Goal: Navigation & Orientation: Find specific page/section

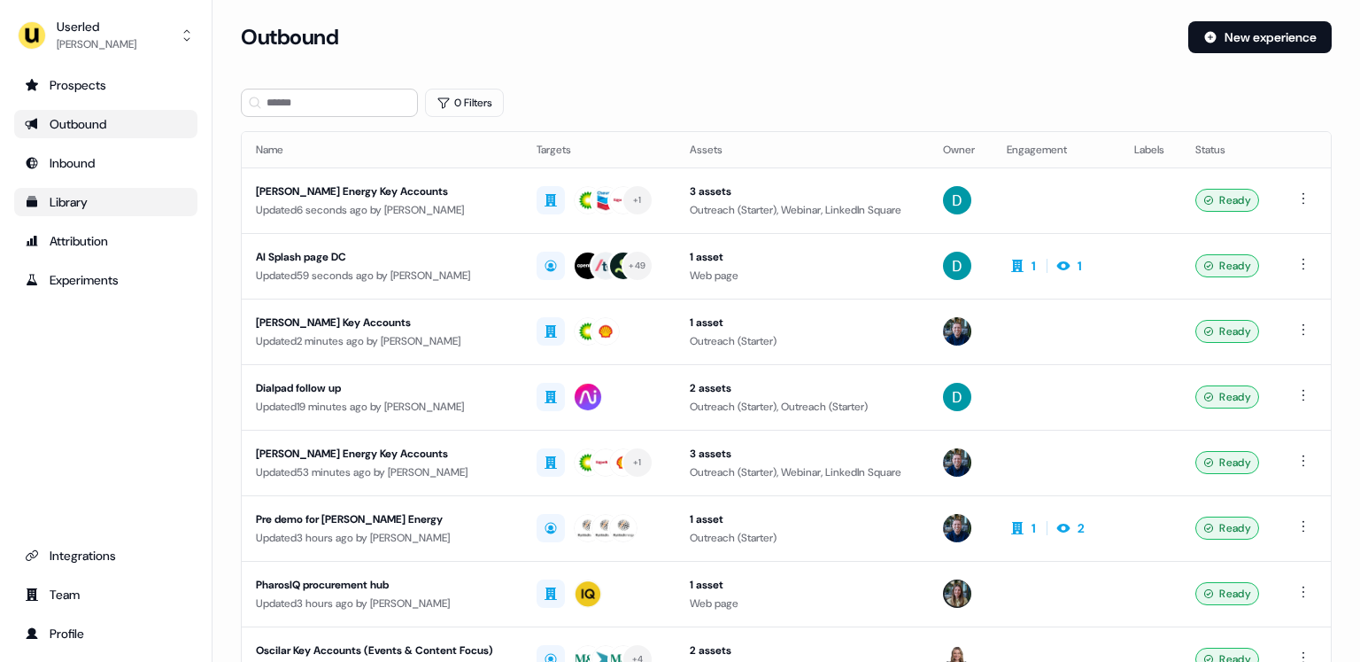
click at [99, 205] on div "Library" at bounding box center [106, 202] width 162 height 18
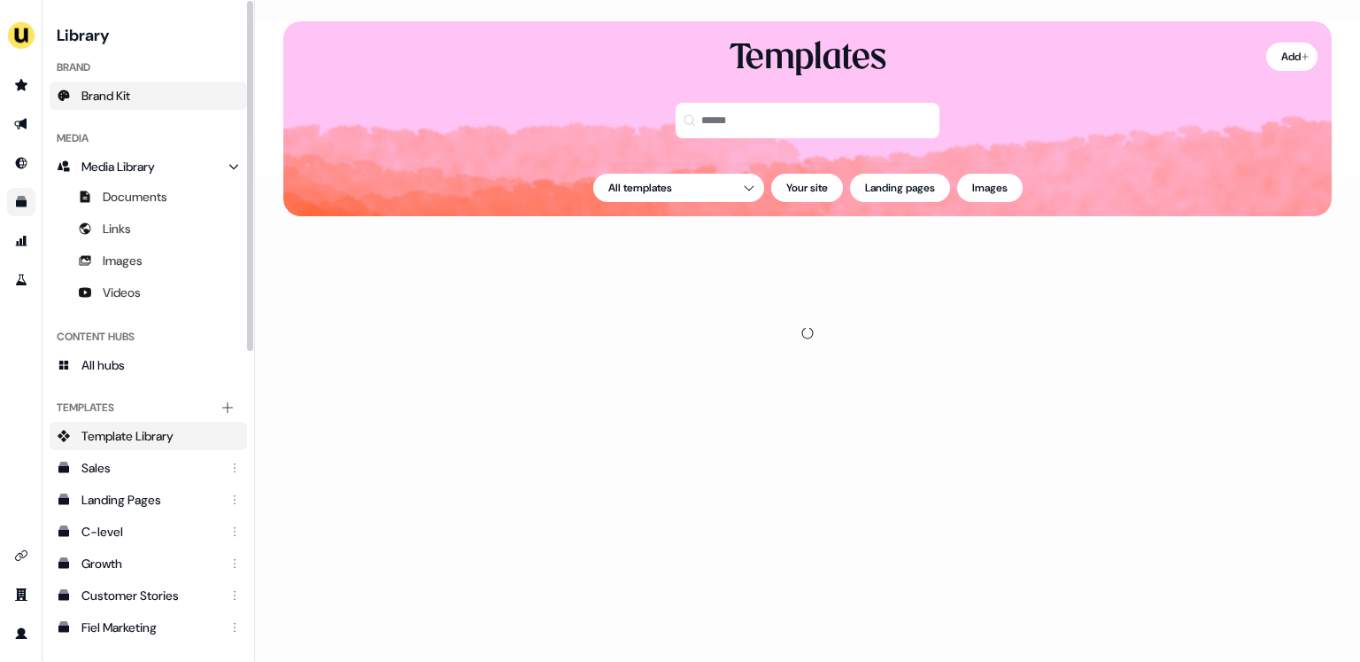
click at [136, 101] on link "Brand Kit" at bounding box center [149, 95] width 198 height 28
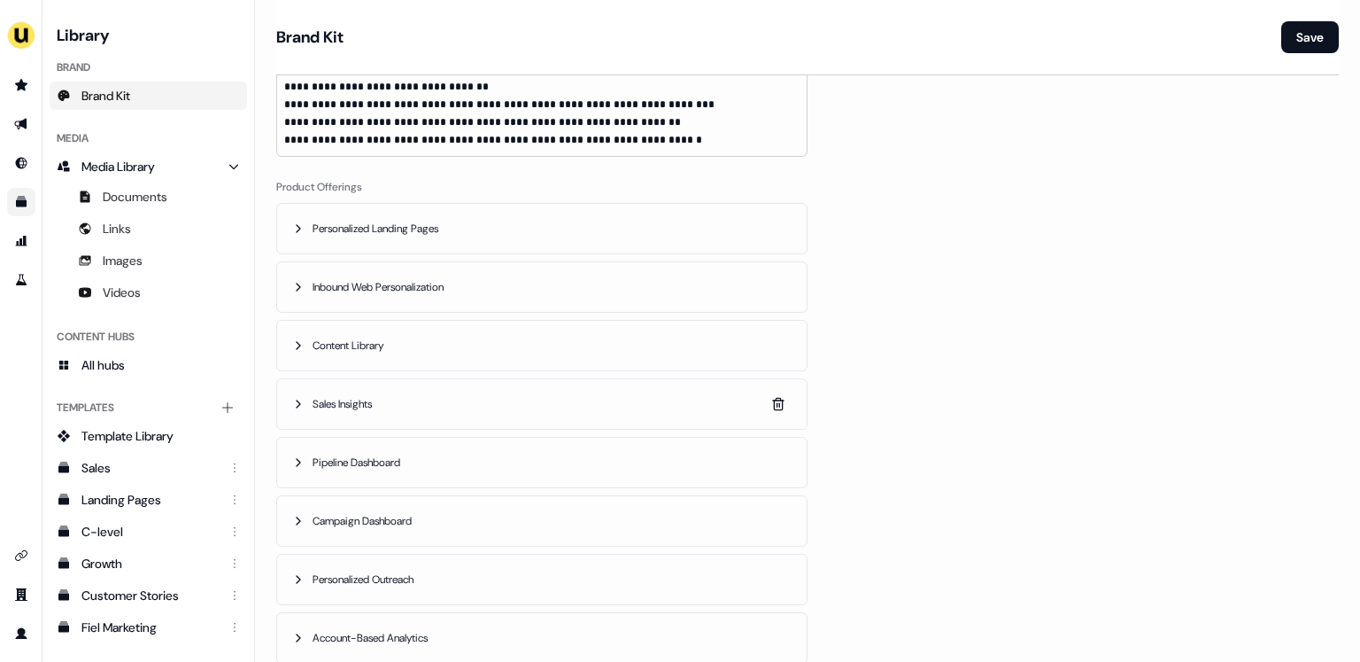
scroll to position [828, 0]
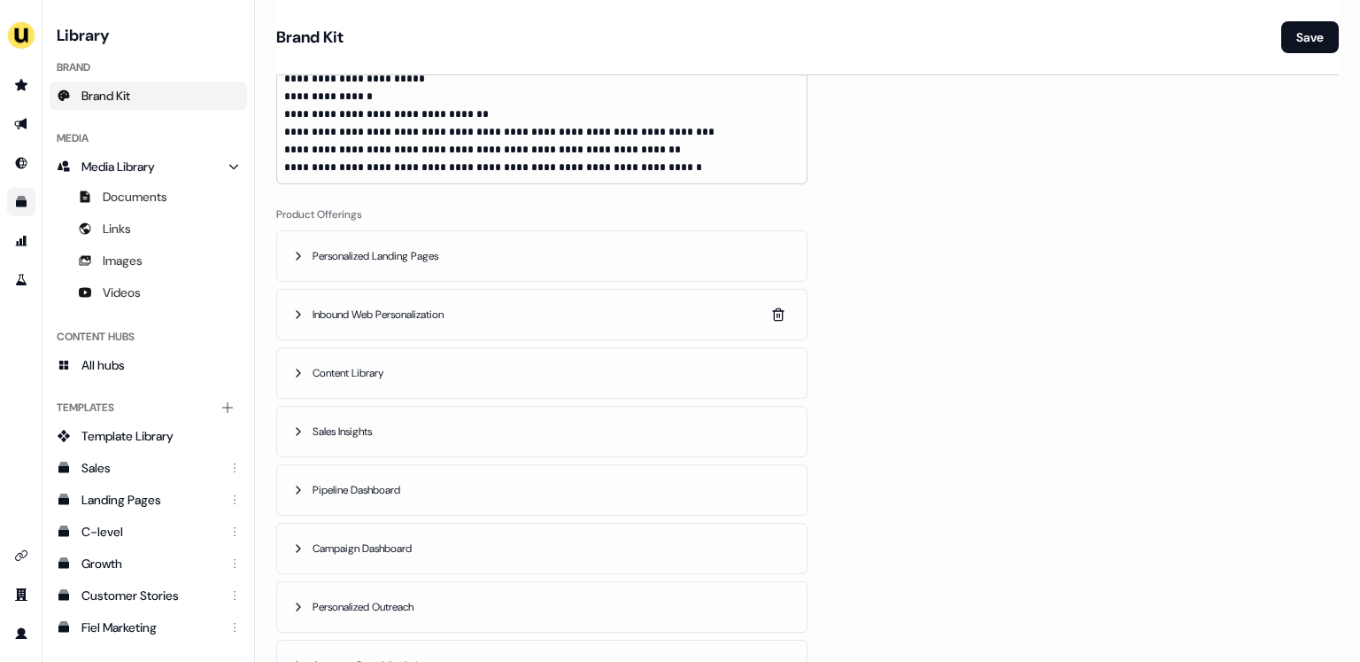
click at [462, 321] on button "Inbound Web Personalization" at bounding box center [542, 315] width 530 height 50
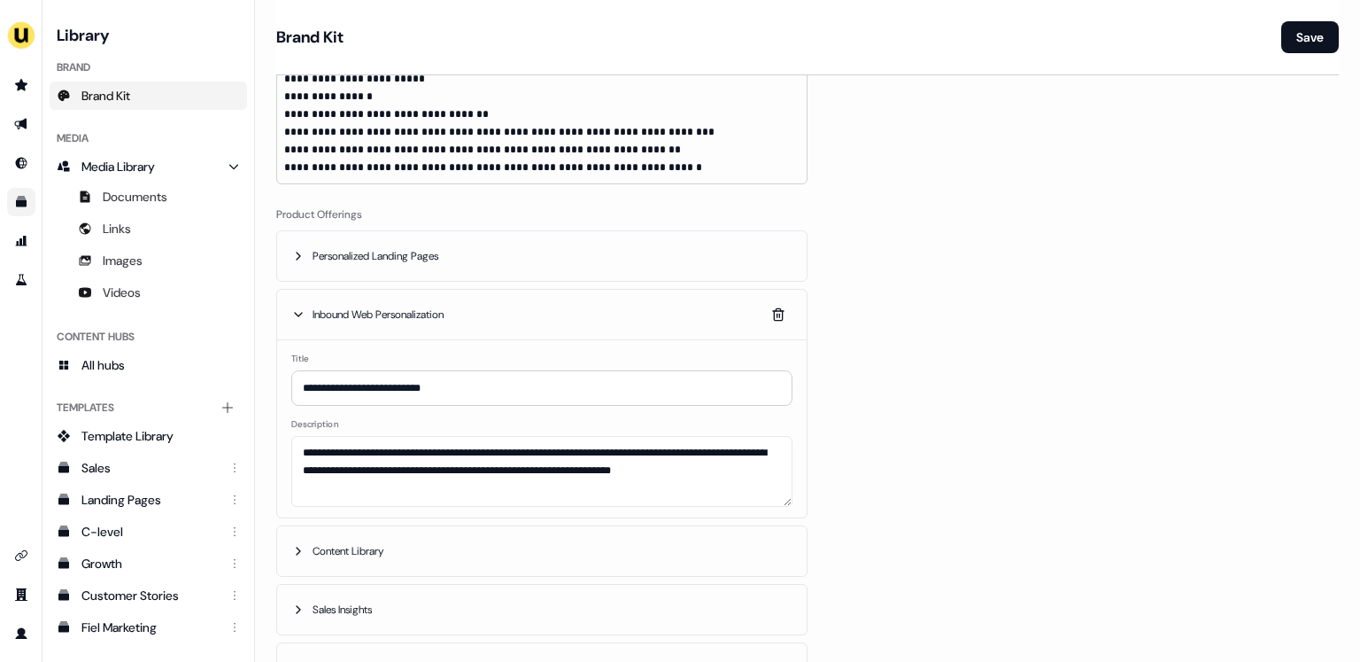
click at [462, 321] on button "Inbound Web Personalization" at bounding box center [542, 315] width 530 height 50
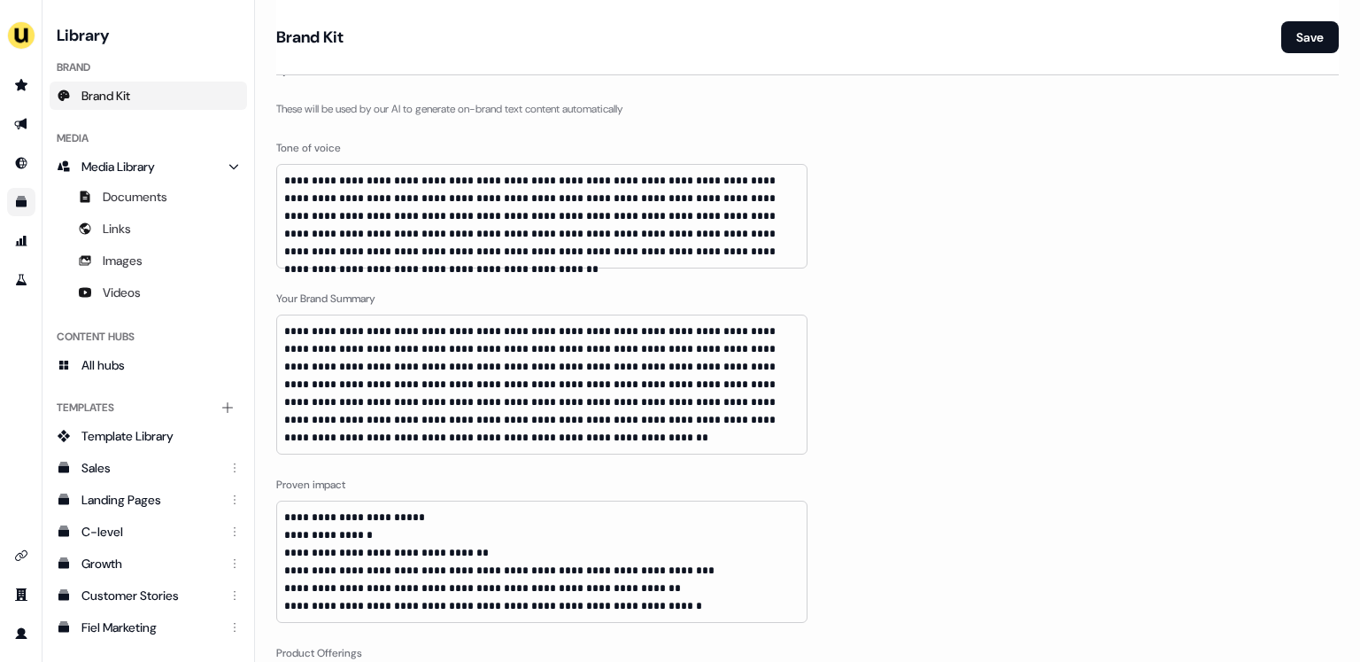
scroll to position [334, 0]
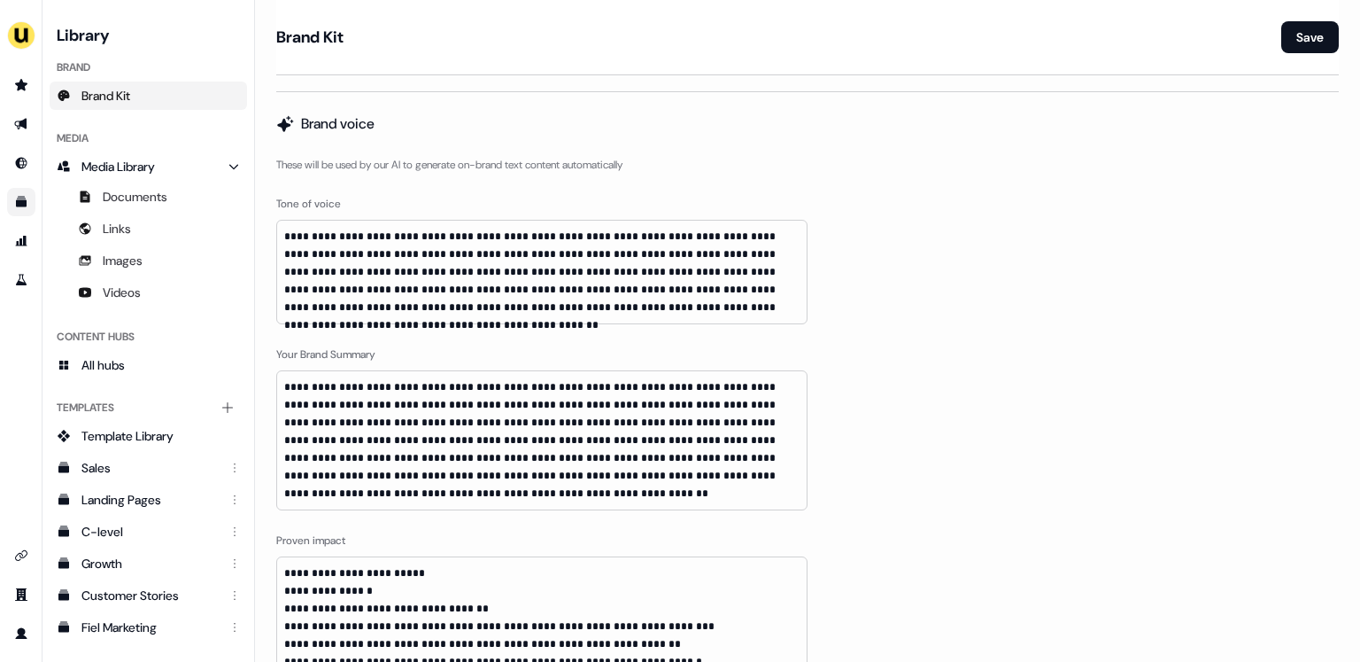
click at [767, 304] on p "**********" at bounding box center [541, 272] width 515 height 89
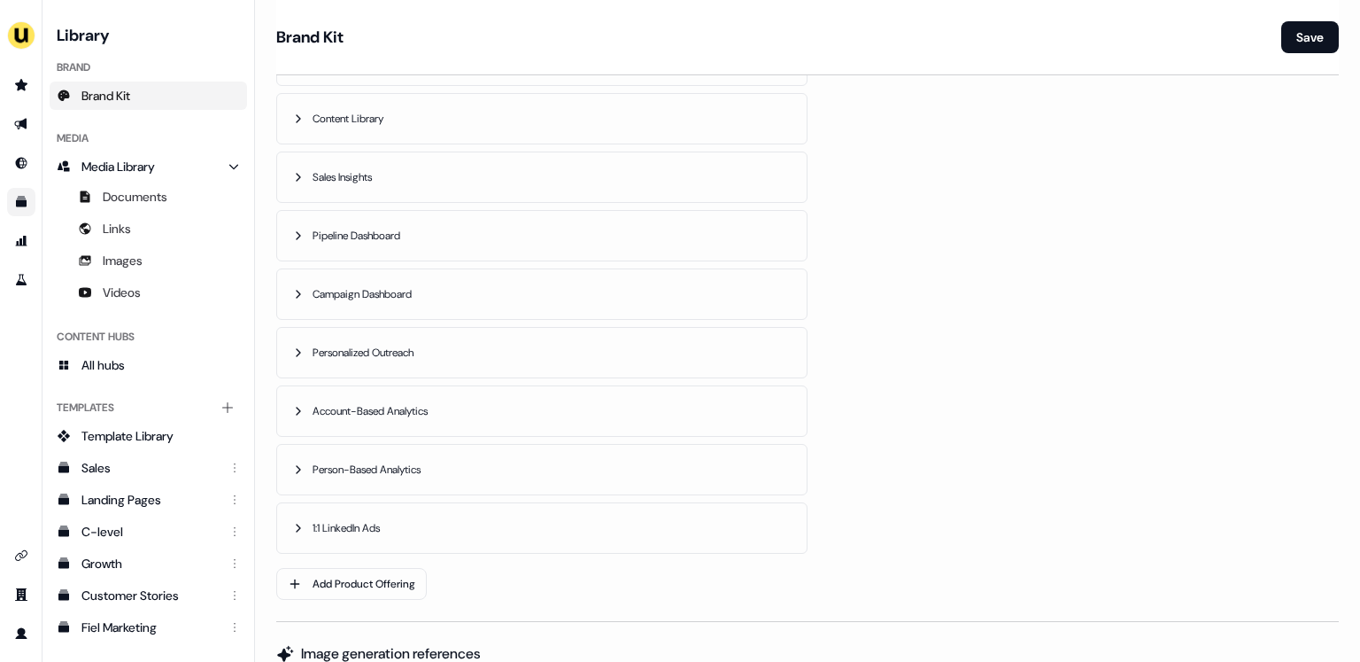
scroll to position [1088, 0]
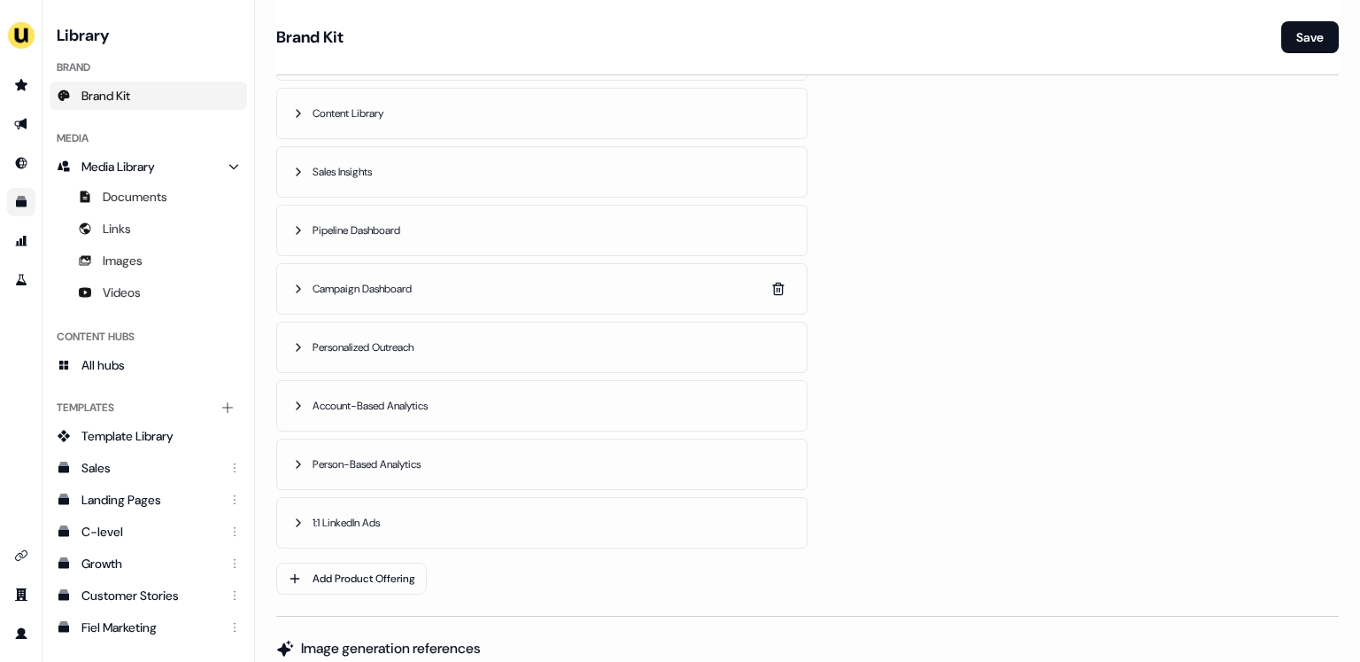
click at [420, 272] on button "Campaign Dashboard" at bounding box center [542, 289] width 530 height 50
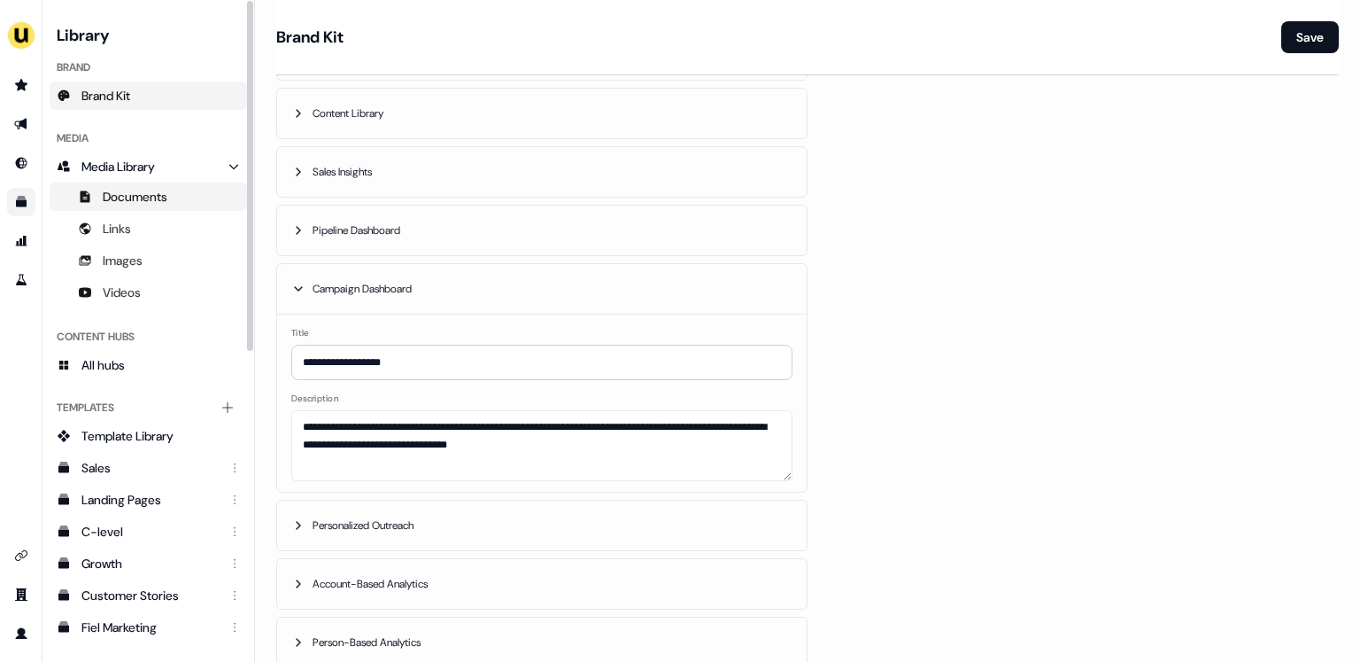
click at [190, 196] on link "Documents" at bounding box center [149, 196] width 198 height 28
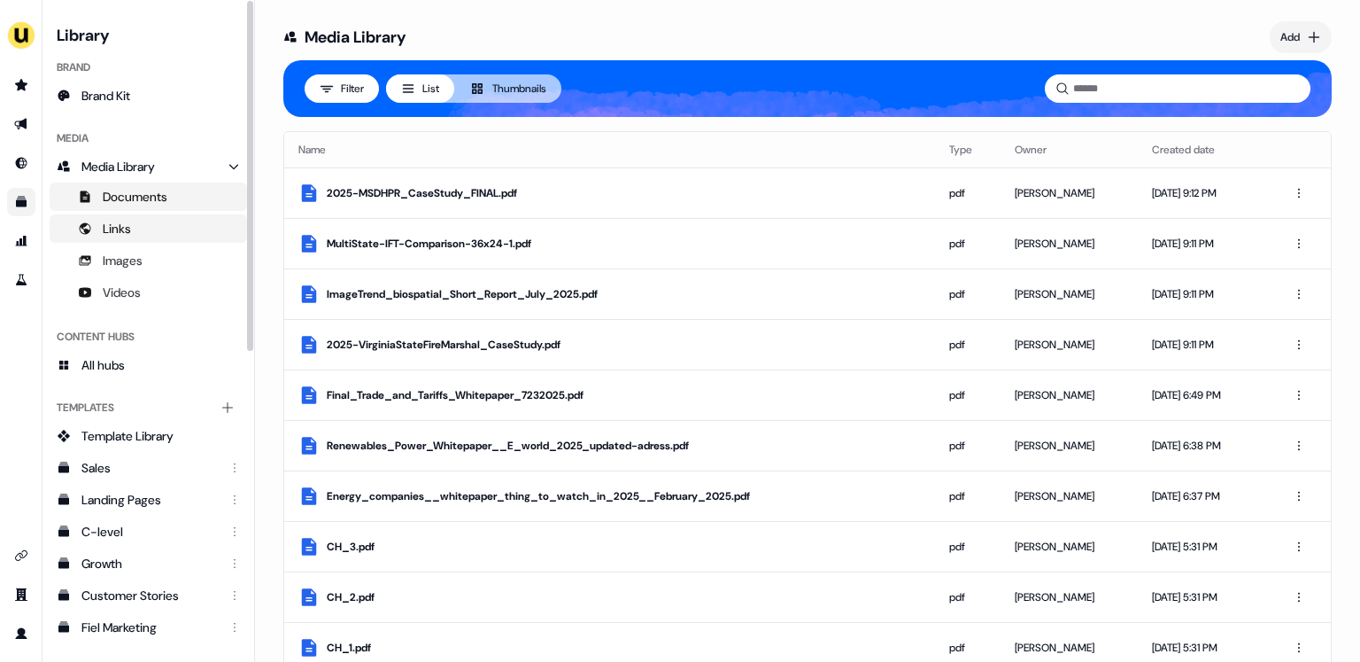
click at [162, 222] on link "Links" at bounding box center [149, 228] width 198 height 28
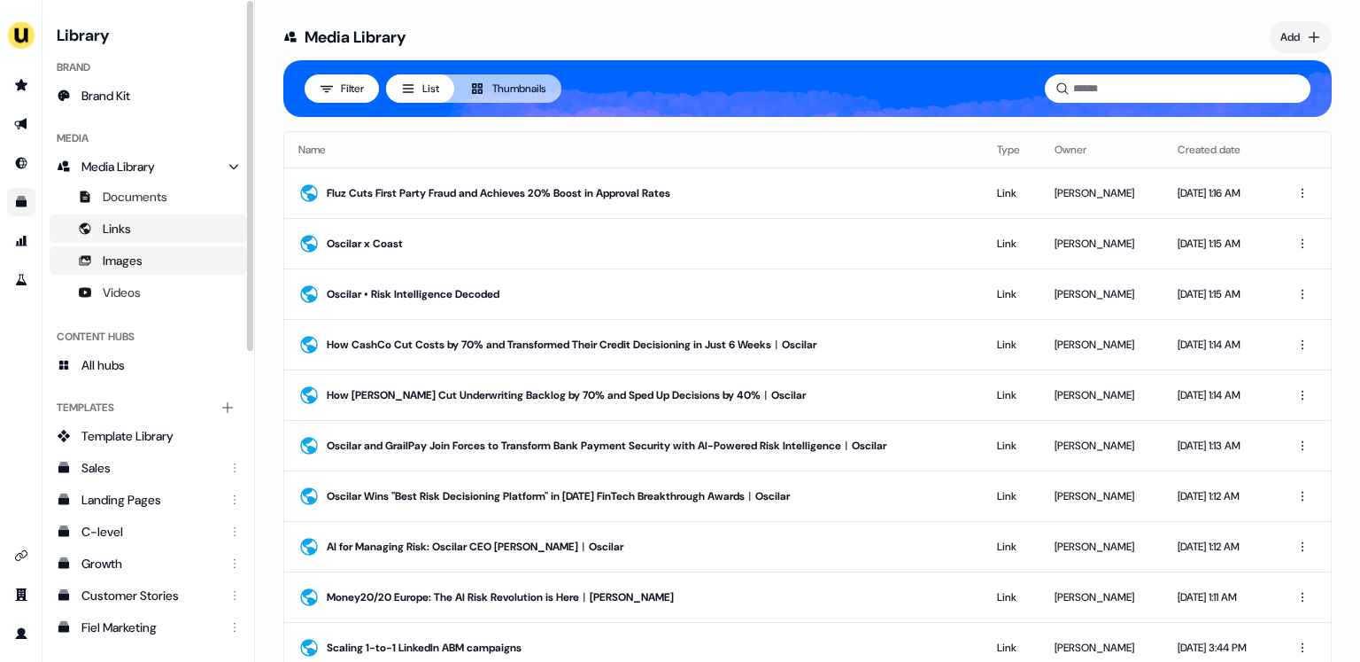
click at [157, 252] on link "Images" at bounding box center [149, 260] width 198 height 28
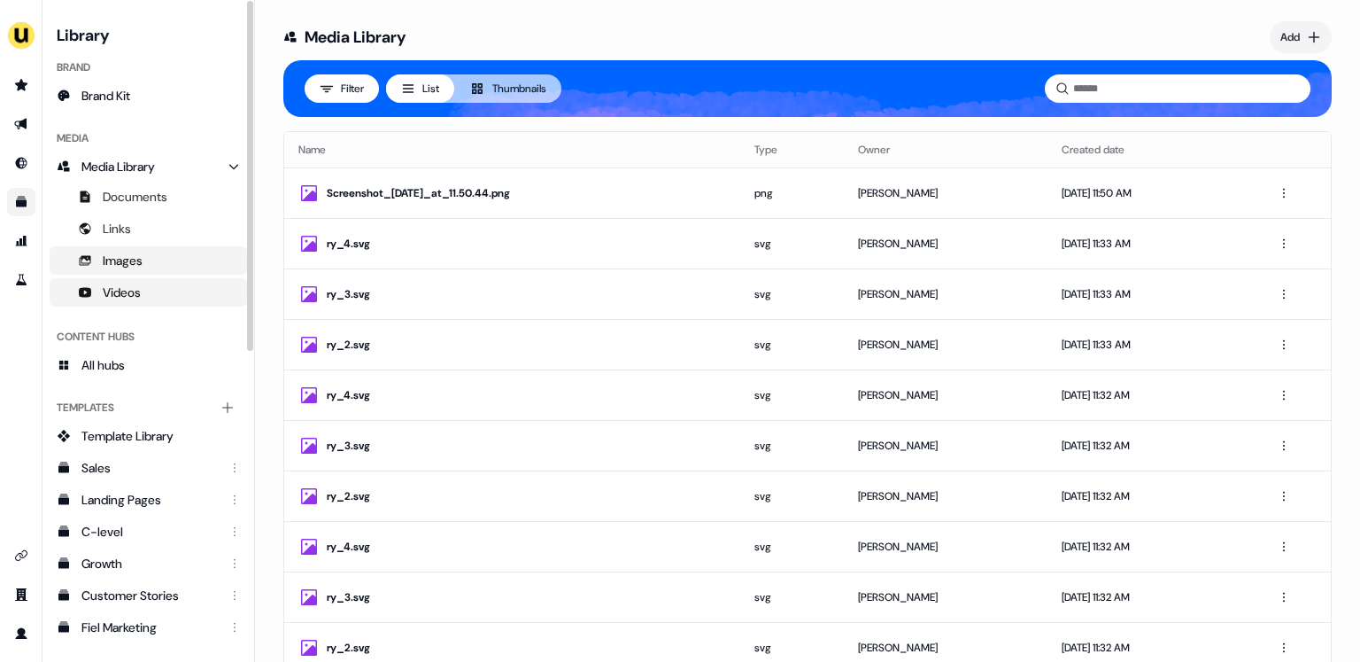
click at [154, 286] on link "Videos" at bounding box center [149, 292] width 198 height 28
